Goal: Book appointment/travel/reservation

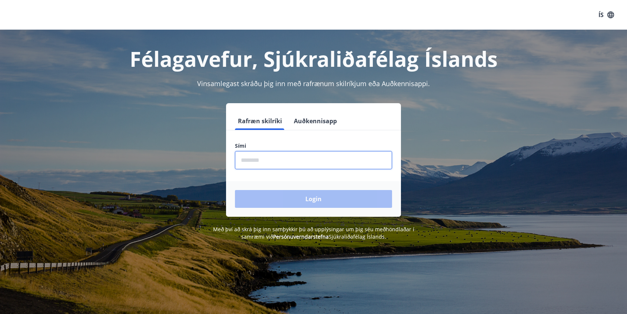
click at [279, 161] on input "phone" at bounding box center [313, 160] width 157 height 18
type input "********"
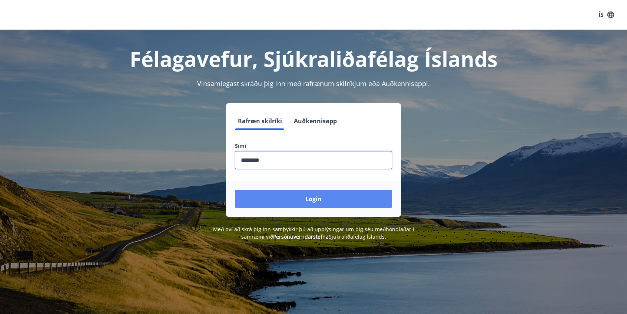
click at [309, 199] on button "Login" at bounding box center [313, 199] width 157 height 18
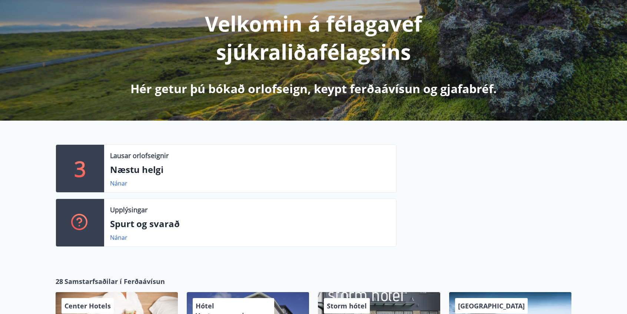
scroll to position [111, 0]
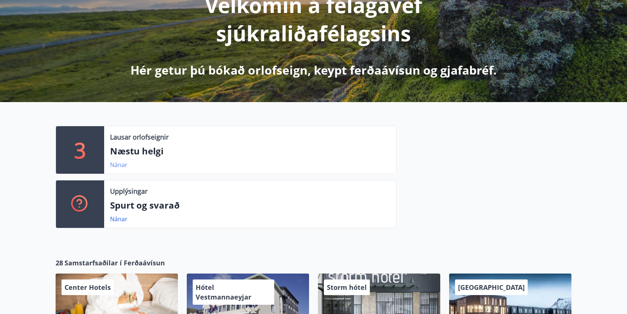
click at [119, 163] on link "Nánar" at bounding box center [118, 164] width 17 height 8
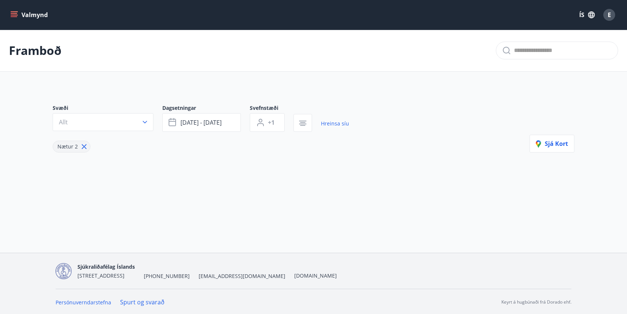
type input "*"
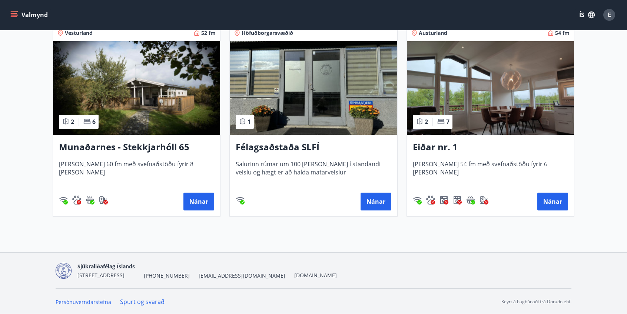
scroll to position [126, 0]
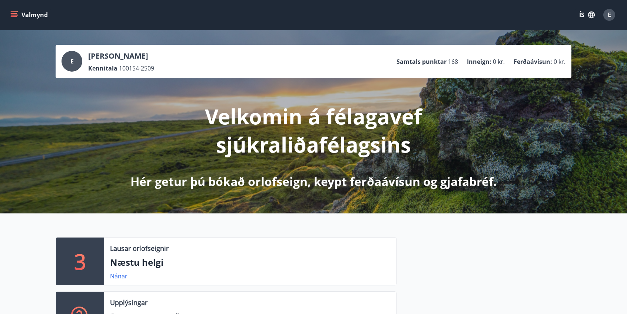
click at [16, 15] on icon "menu" at bounding box center [13, 14] width 7 height 7
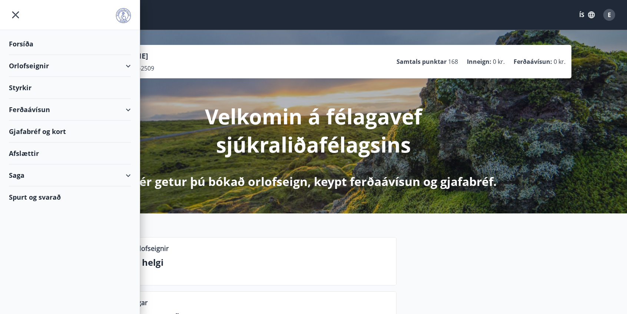
click at [33, 65] on div "Orlofseignir" at bounding box center [70, 66] width 122 height 22
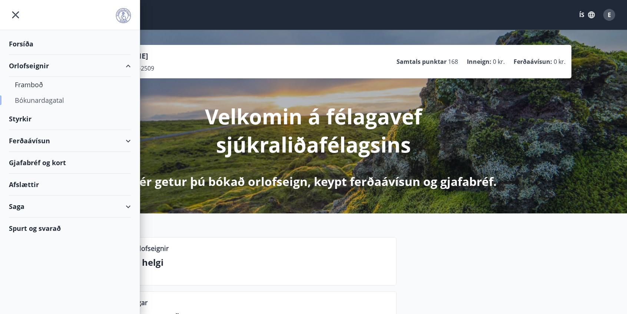
click at [43, 97] on div "Bókunardagatal" at bounding box center [70, 100] width 110 height 16
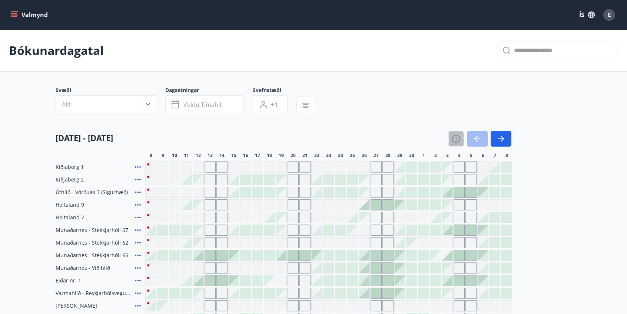
click at [457, 137] on icon "button" at bounding box center [456, 138] width 9 height 9
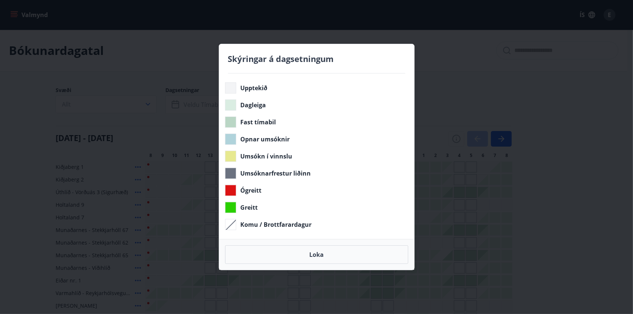
click at [400, 54] on h4 "Skýringar á dagsetningum" at bounding box center [316, 58] width 177 height 11
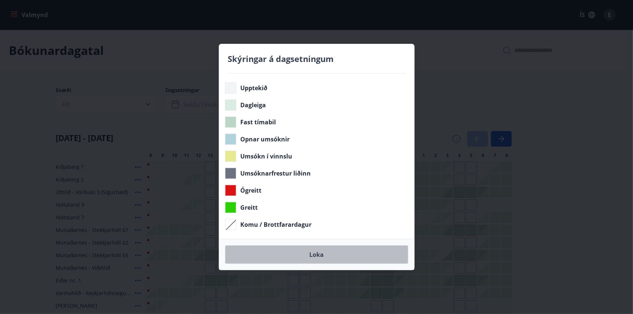
click at [318, 254] on button "Loka" at bounding box center [316, 254] width 183 height 19
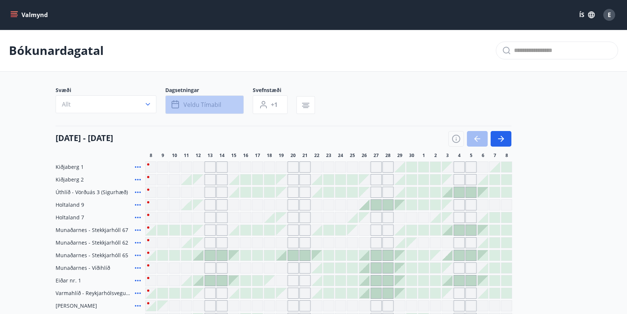
click at [191, 103] on span "Veldu tímabil" at bounding box center [202, 104] width 38 height 8
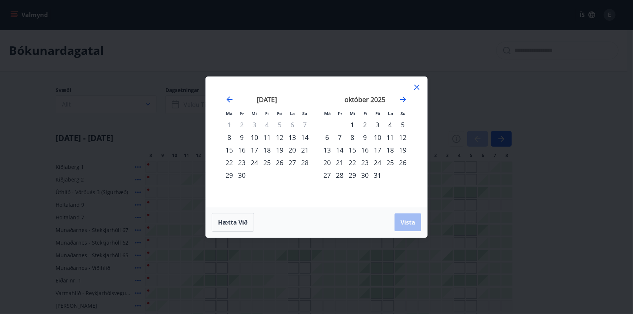
click at [257, 147] on div "17" at bounding box center [254, 149] width 13 height 13
click at [266, 148] on div "18" at bounding box center [267, 149] width 13 height 13
click at [254, 147] on div "17" at bounding box center [254, 149] width 13 height 13
click at [267, 161] on div "25" at bounding box center [267, 162] width 13 height 13
click at [256, 149] on div "17" at bounding box center [254, 149] width 13 height 13
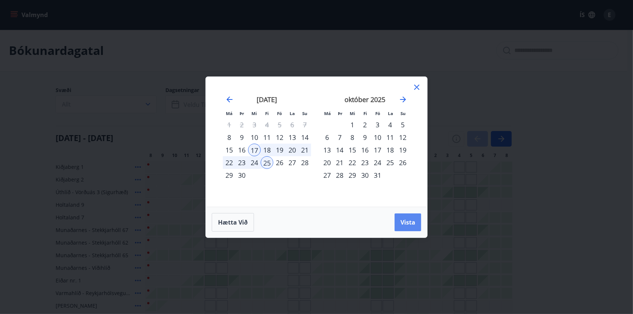
click at [407, 218] on span "Vista" at bounding box center [407, 222] width 15 height 8
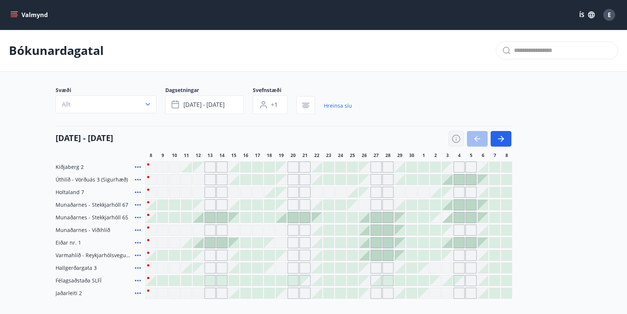
click at [458, 142] on icon "button" at bounding box center [456, 139] width 8 height 8
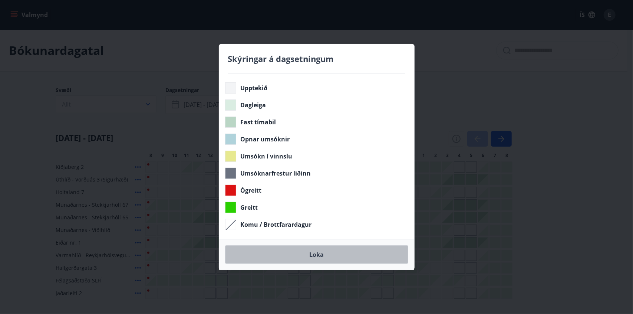
click at [315, 250] on button "Loka" at bounding box center [316, 254] width 183 height 19
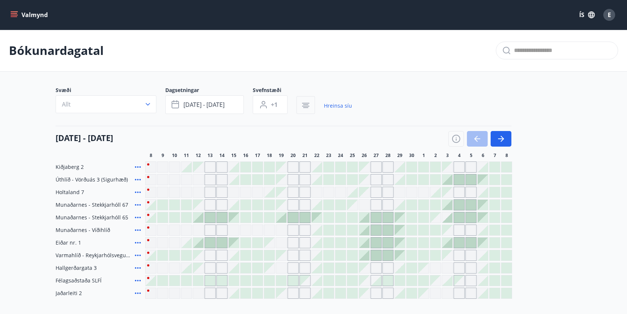
click at [310, 105] on button "button" at bounding box center [305, 105] width 19 height 18
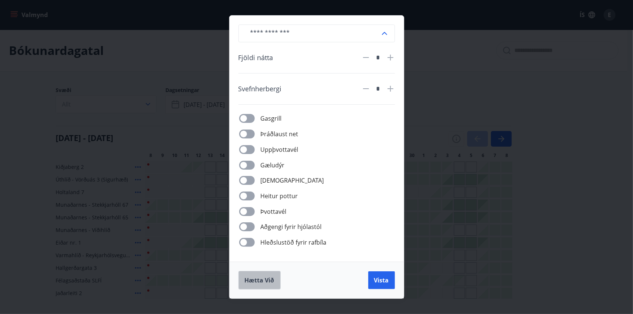
click at [268, 282] on span "Hætta við" at bounding box center [260, 280] width 30 height 8
